Goal: Check status

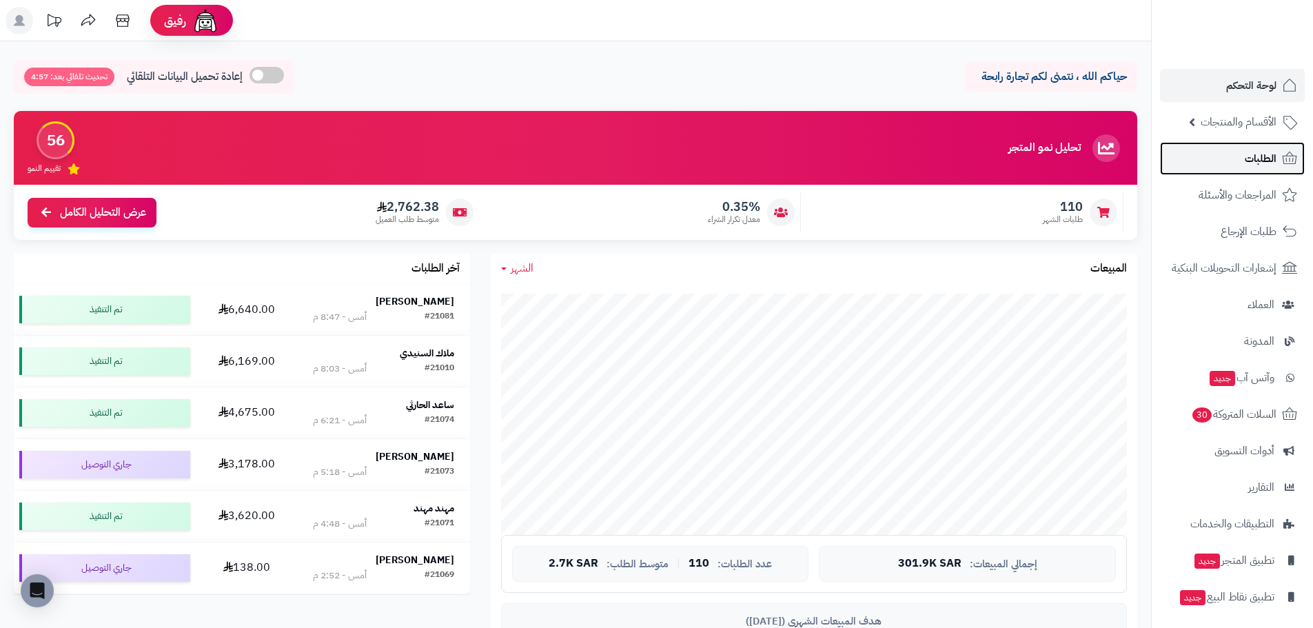
click at [1222, 169] on link "الطلبات" at bounding box center [1232, 158] width 145 height 33
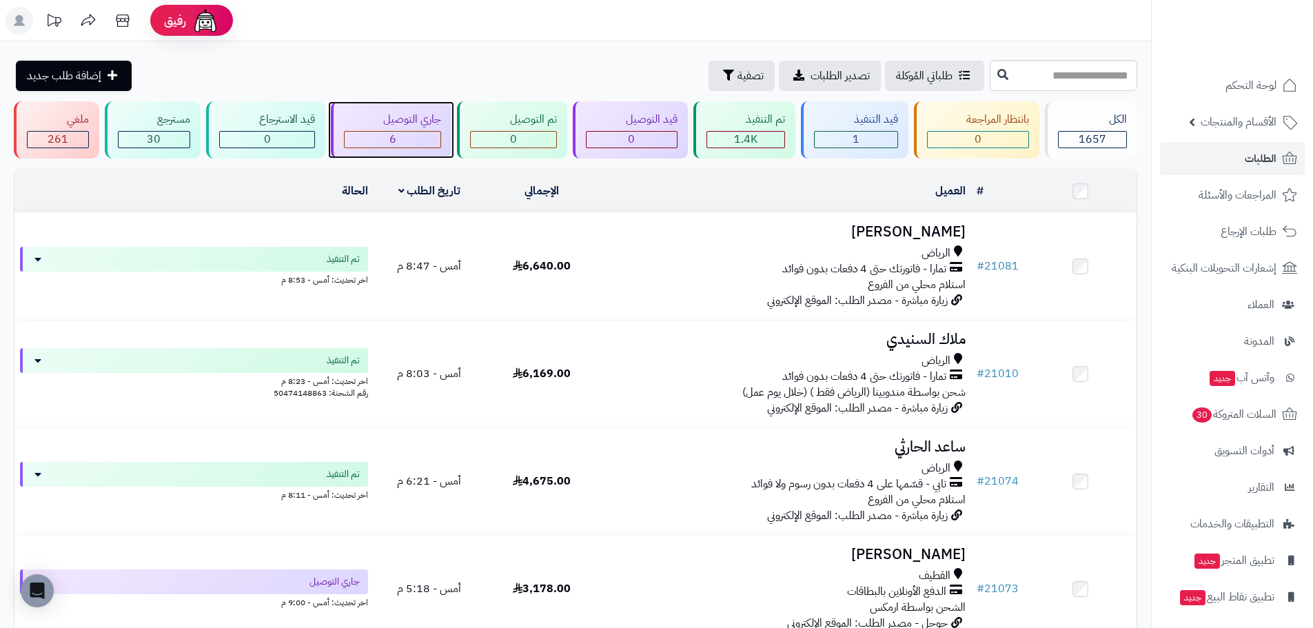
click at [430, 133] on div "6" at bounding box center [393, 140] width 97 height 16
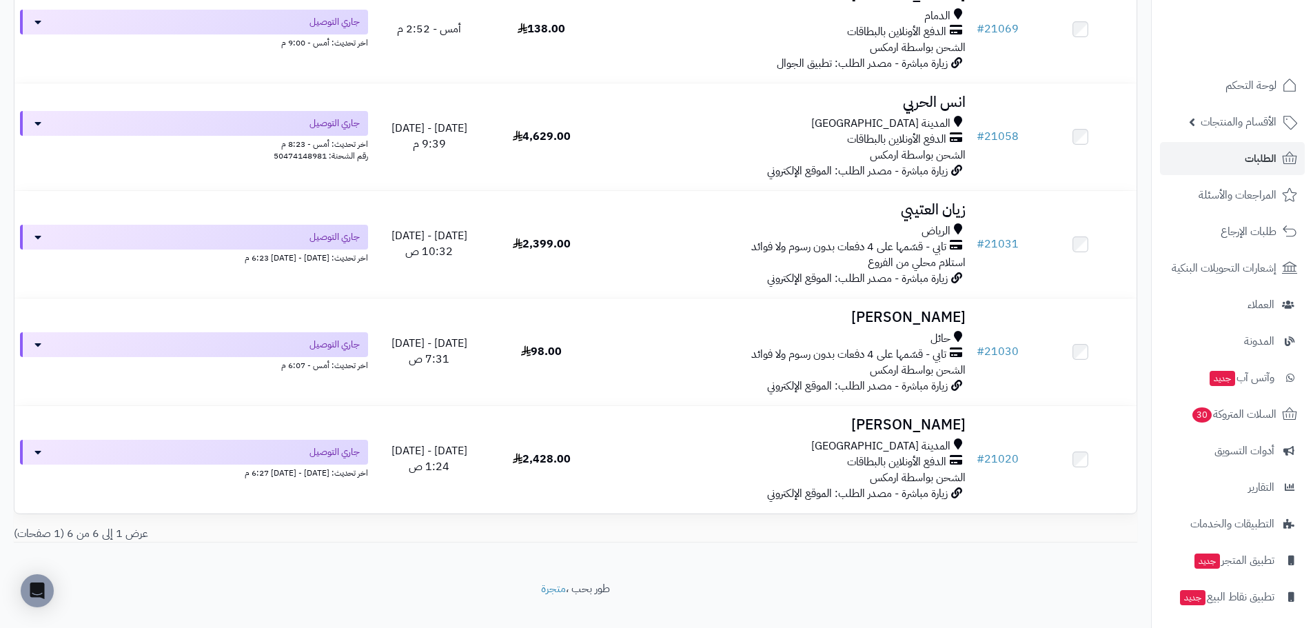
scroll to position [364, 0]
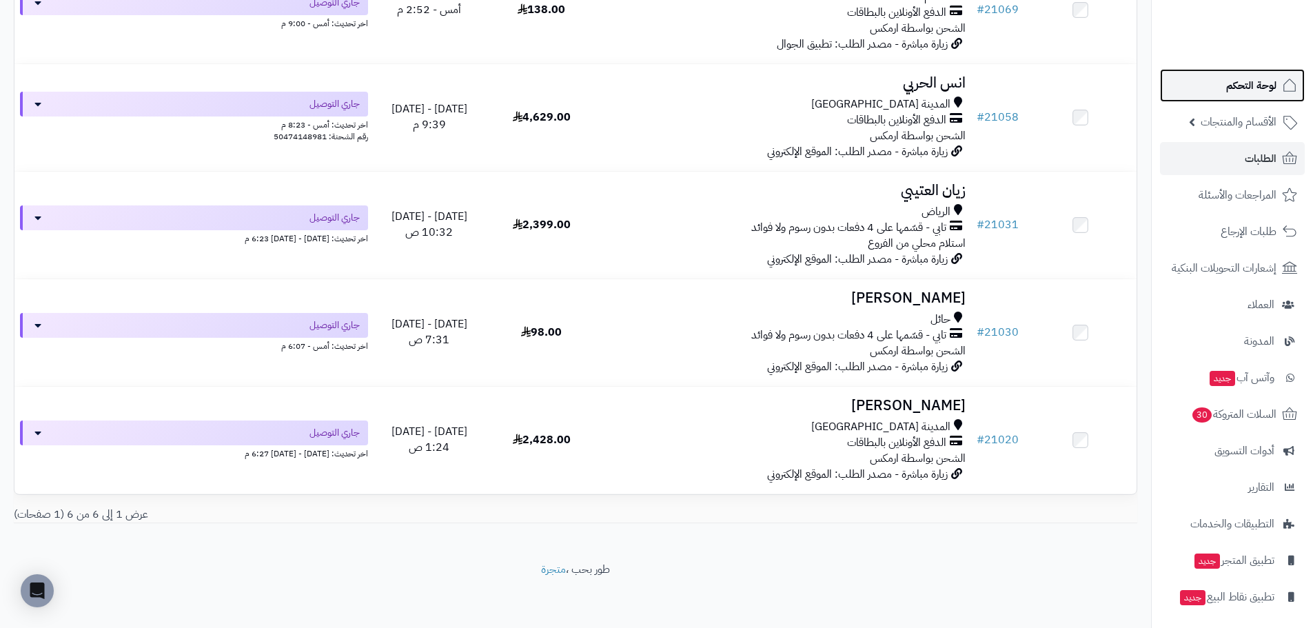
click at [1242, 86] on span "لوحة التحكم" at bounding box center [1251, 85] width 50 height 19
